Goal: Check status

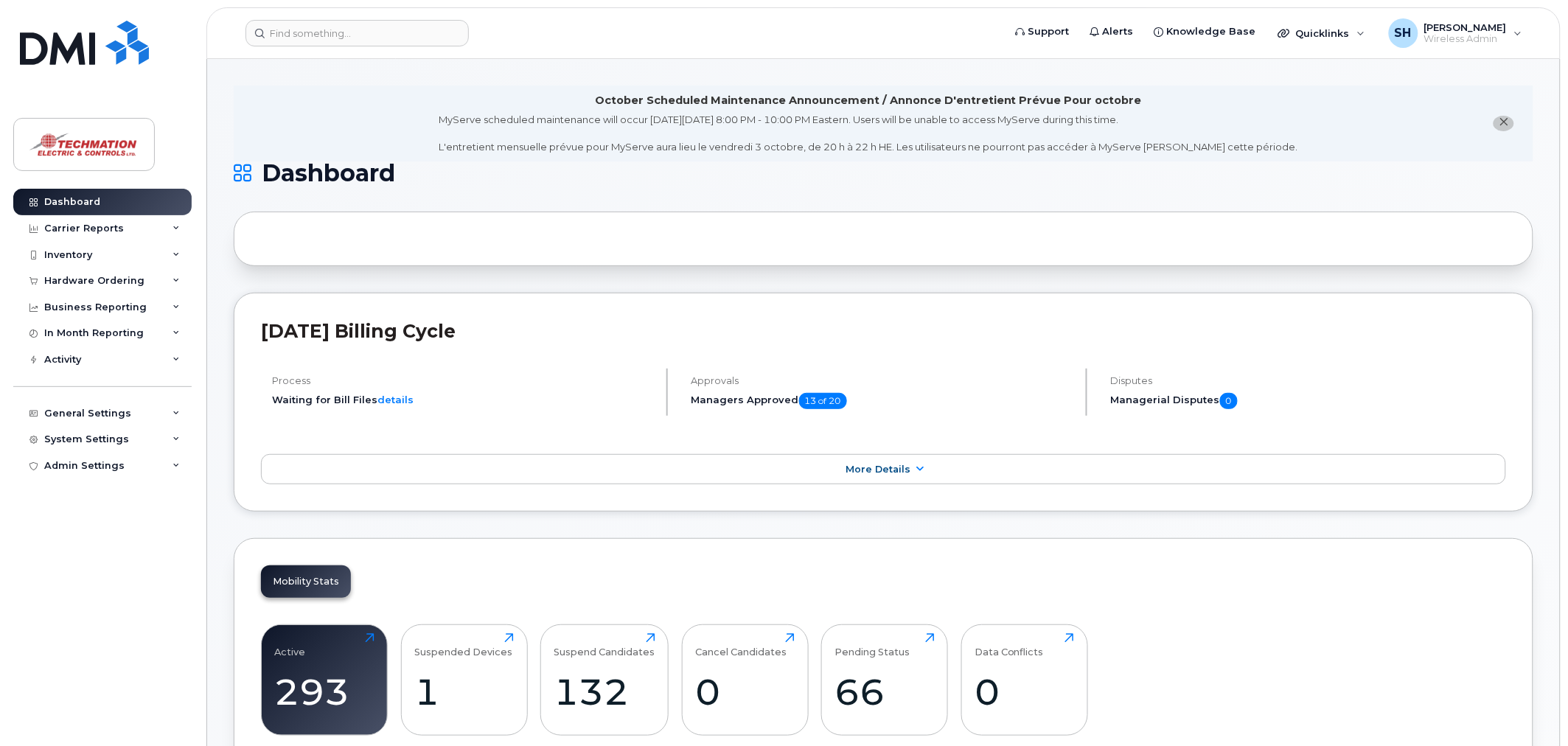
click at [81, 336] on div "In Month Reporting" at bounding box center [94, 333] width 99 height 12
click at [99, 315] on div "Business Reporting" at bounding box center [102, 307] width 179 height 26
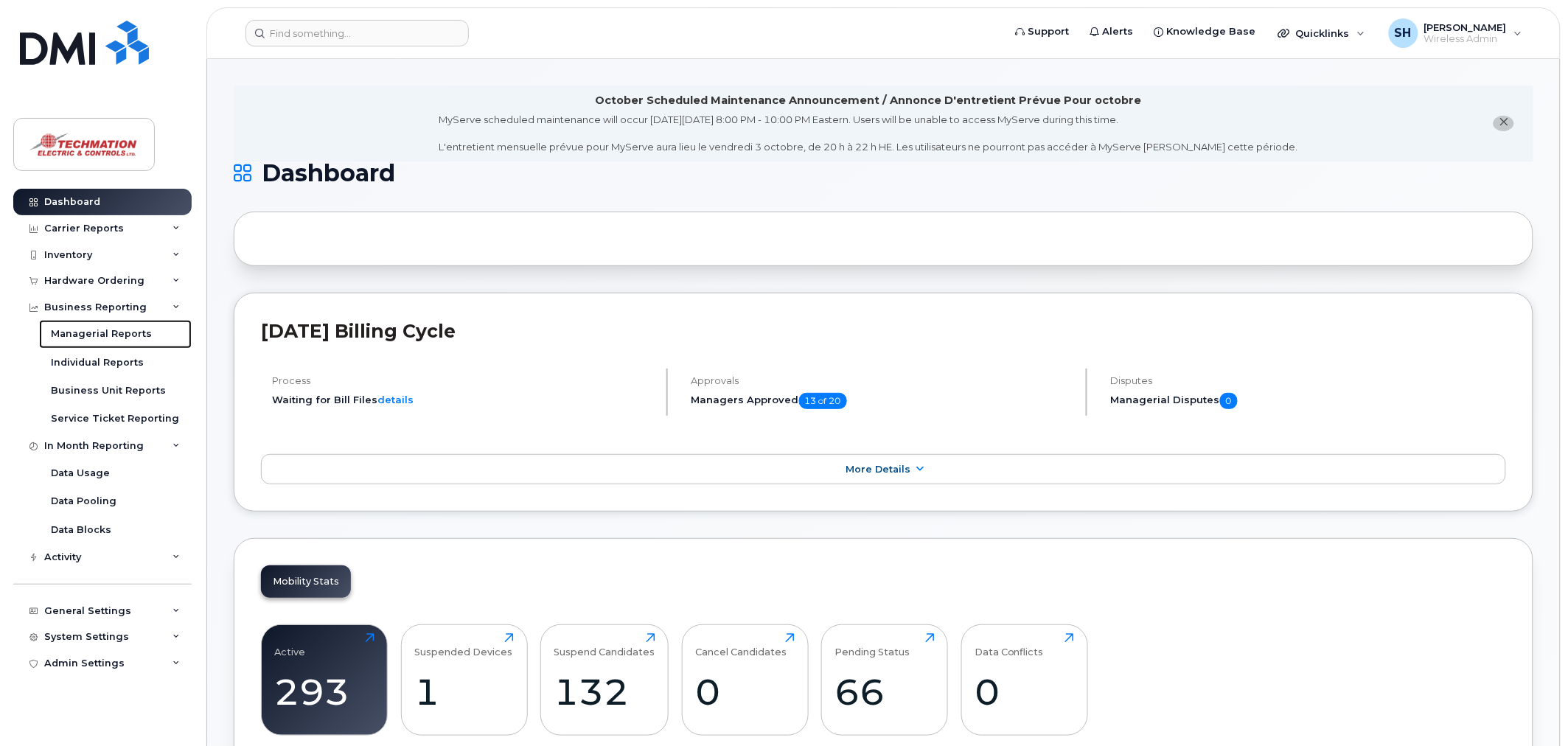
click at [105, 334] on div "Managerial Reports" at bounding box center [101, 334] width 101 height 13
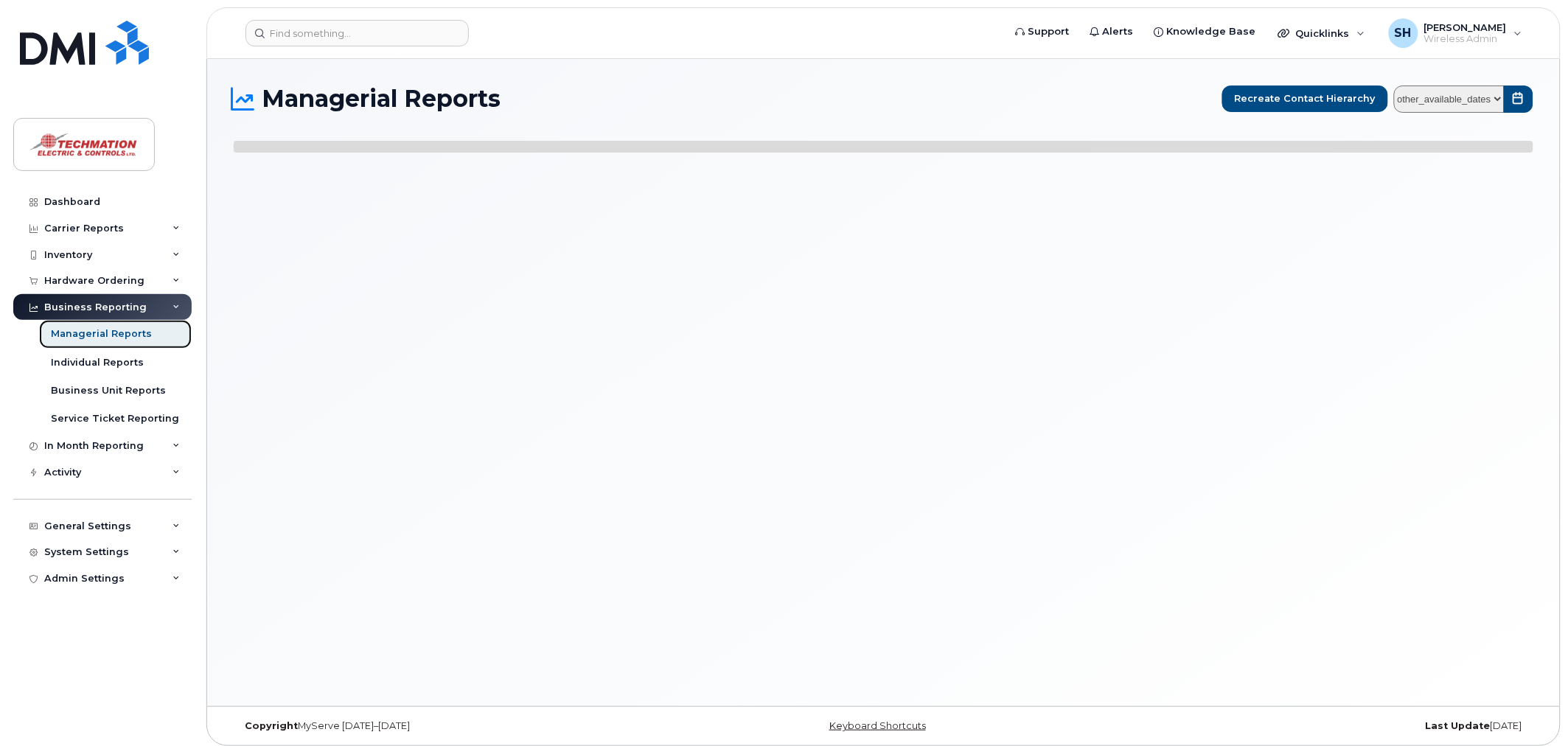
select select
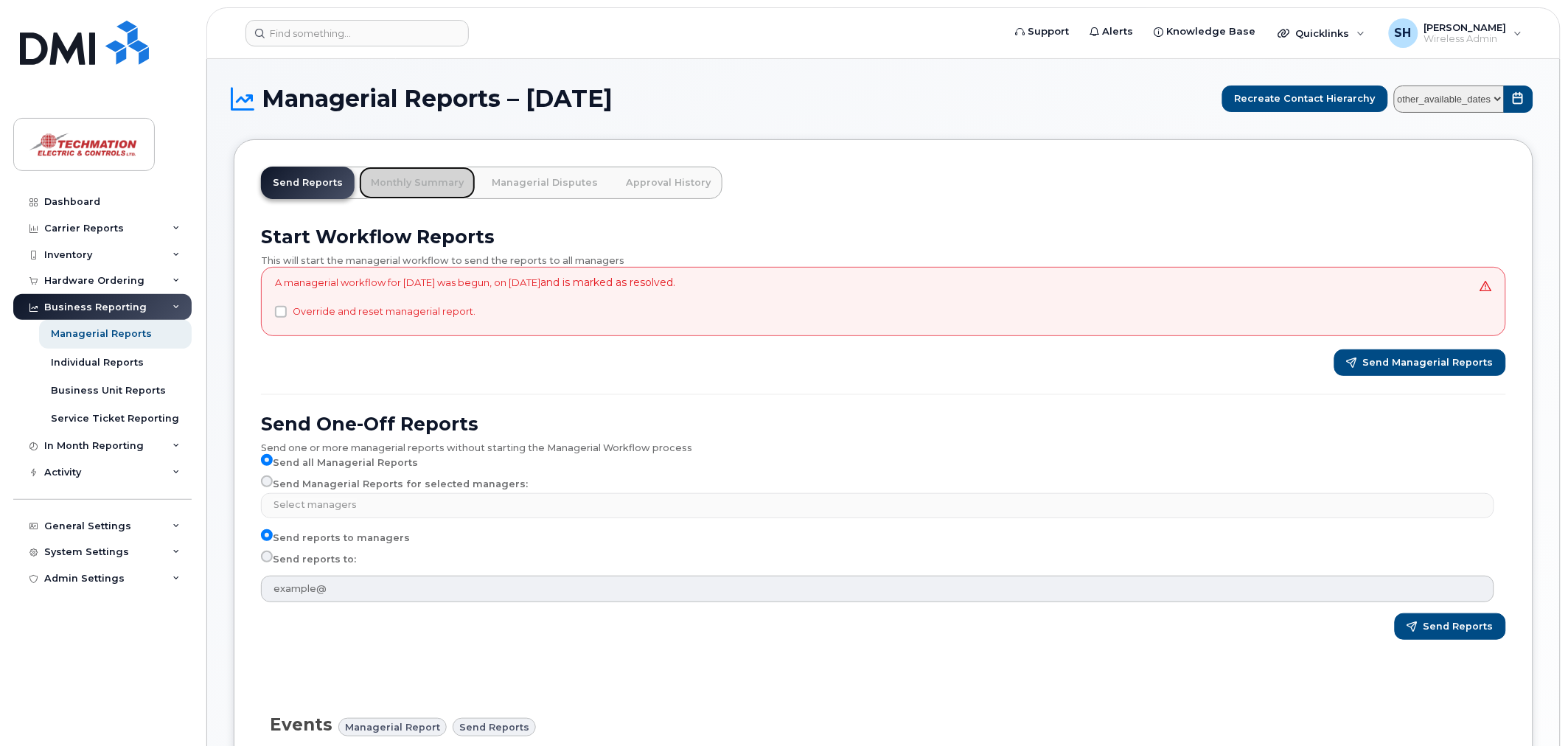
click at [387, 180] on link "Monthly Summary" at bounding box center [417, 183] width 117 height 33
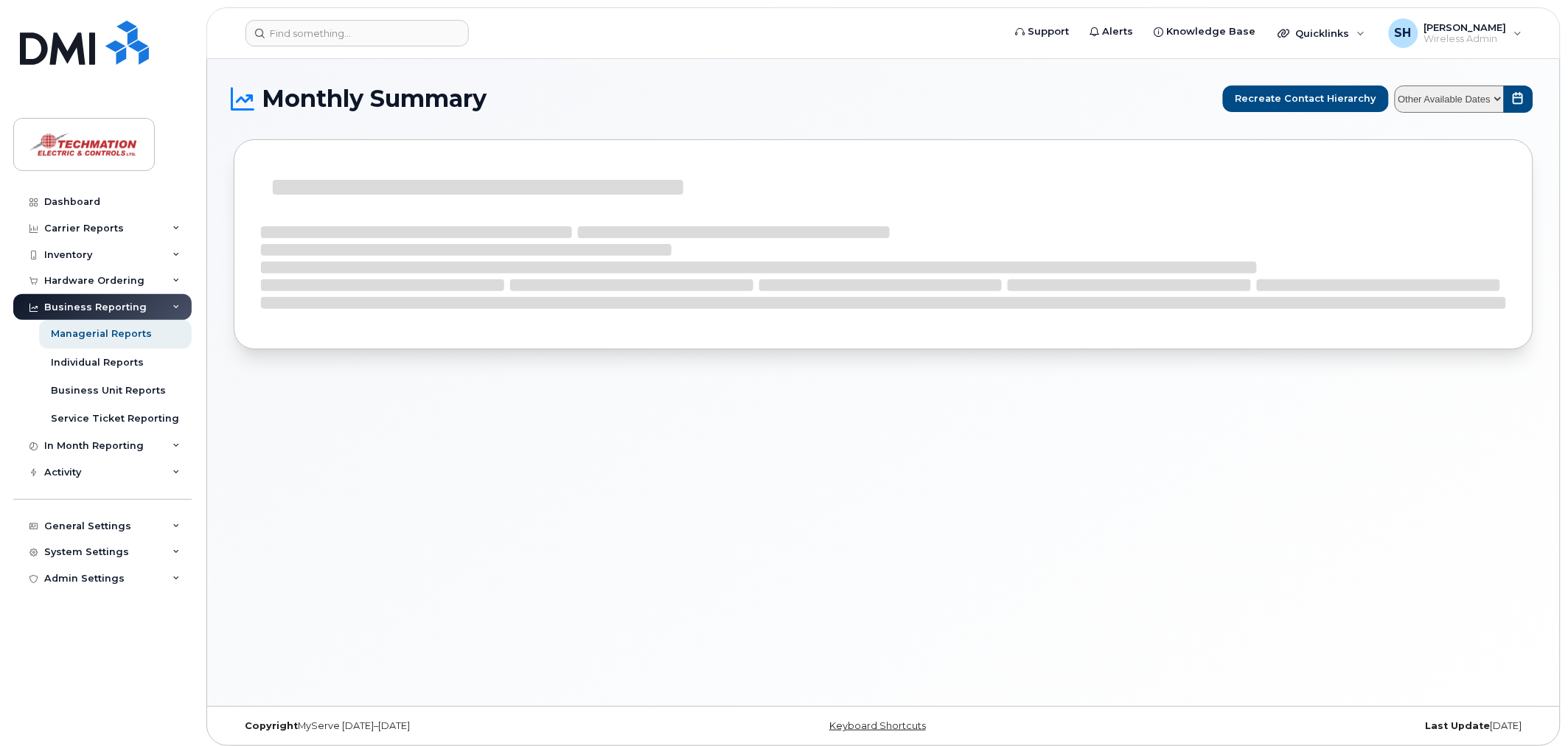
select select
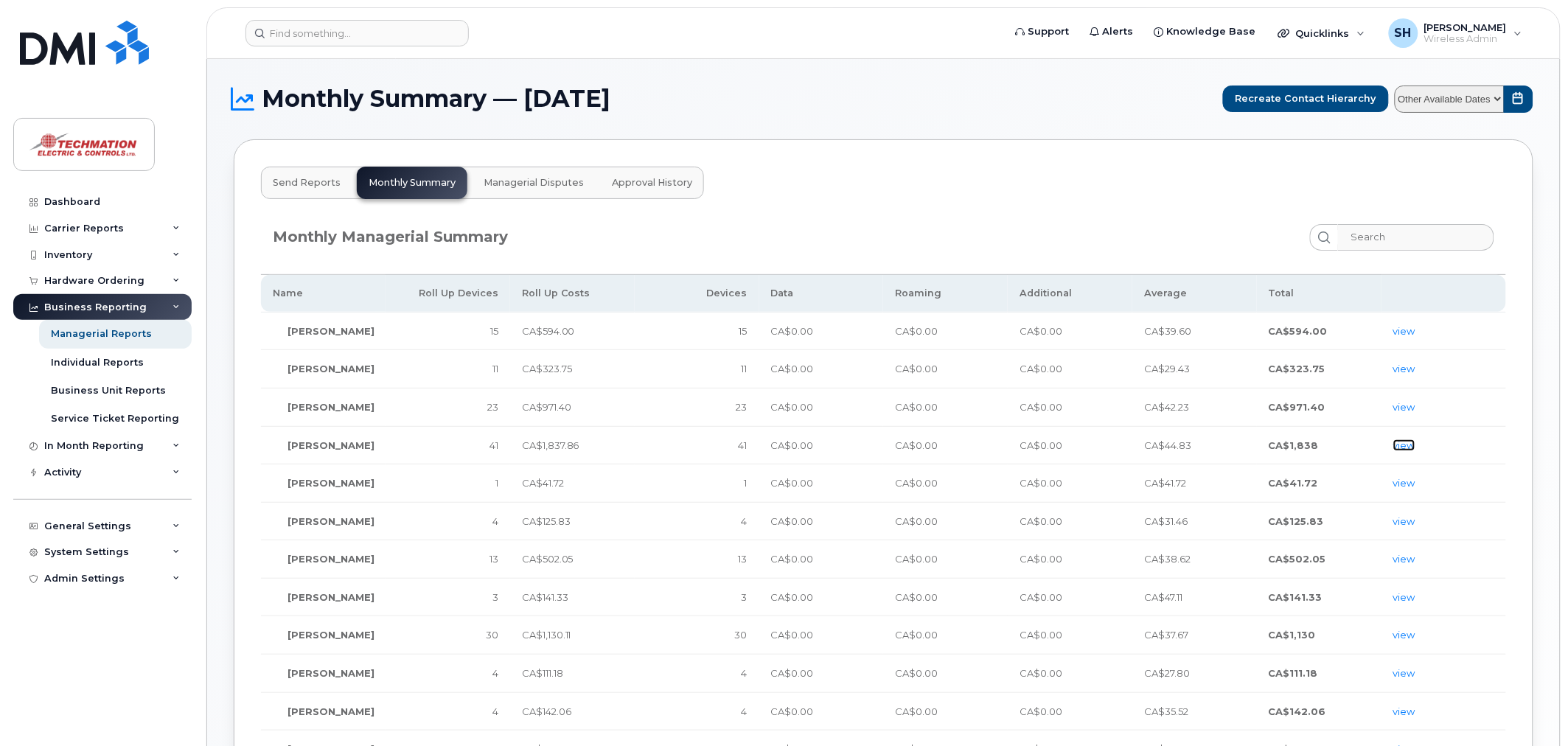
click at [1401, 440] on link "view" at bounding box center [1404, 446] width 22 height 12
